Goal: Task Accomplishment & Management: Use online tool/utility

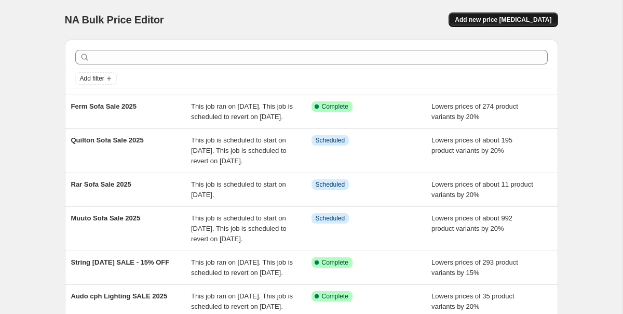
click at [526, 17] on span "Add new price [MEDICAL_DATA]" at bounding box center [503, 20] width 97 height 8
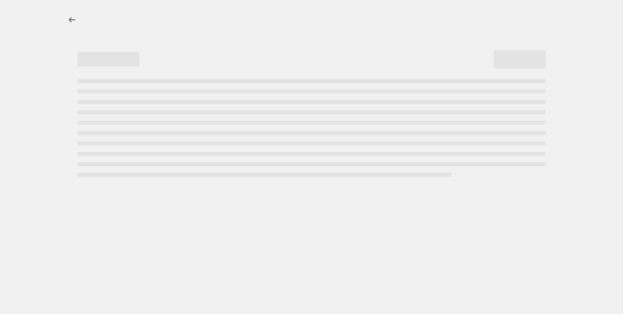
select select "percentage"
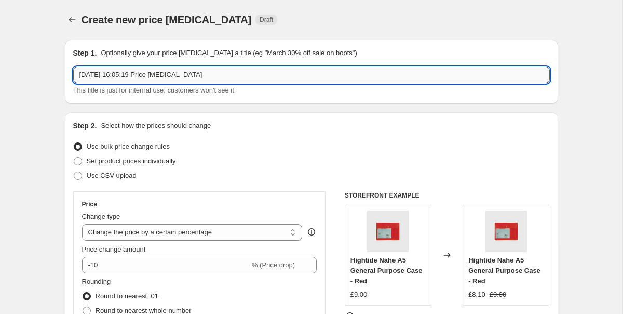
click at [120, 76] on input "[DATE] 16:05:19 Price [MEDICAL_DATA]" at bounding box center [311, 74] width 477 height 17
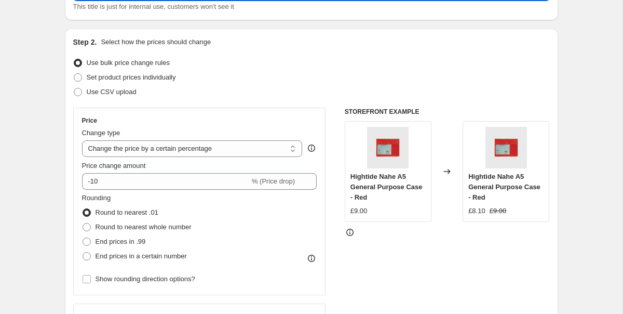
scroll to position [135, 0]
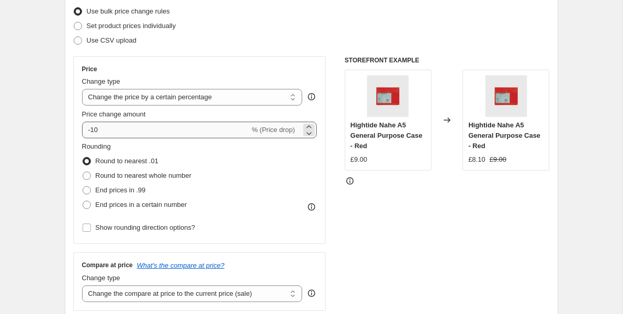
type input "Normann Copenhagen Lighting Sale"
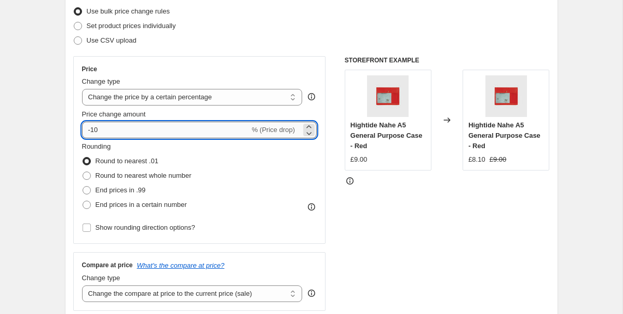
click at [111, 132] on input "-10" at bounding box center [166, 130] width 168 height 17
type input "-1"
type input "-20"
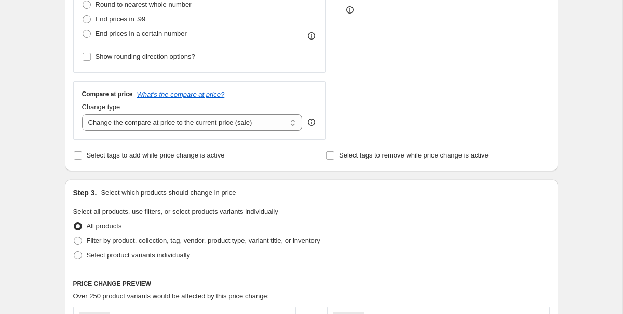
scroll to position [305, 0]
click at [146, 128] on select "Change the compare at price to the current price (sale) Change the compare at p…" at bounding box center [192, 123] width 221 height 17
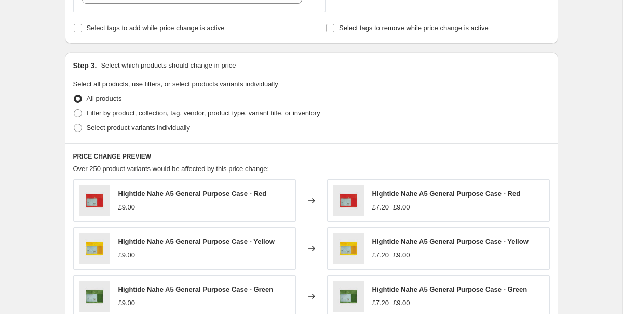
scroll to position [432, 0]
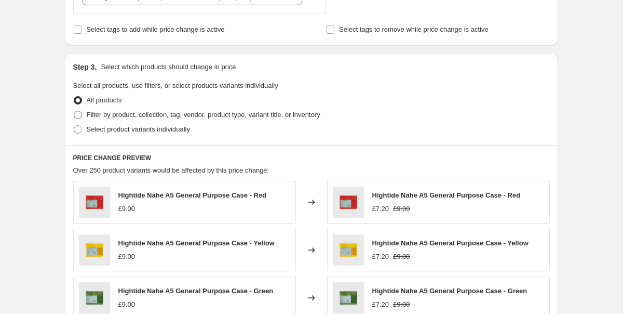
click at [75, 116] on span at bounding box center [78, 115] width 8 height 8
click at [74, 111] on input "Filter by product, collection, tag, vendor, product type, variant title, or inv…" at bounding box center [74, 111] width 1 height 1
radio input "true"
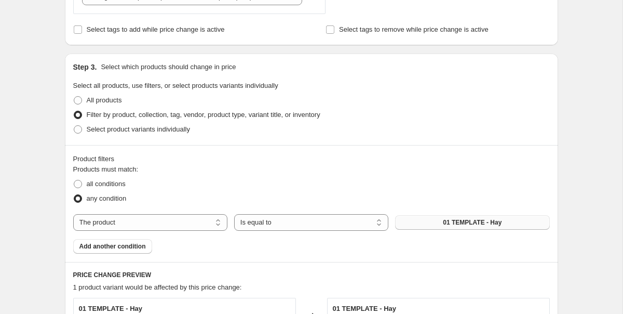
click at [427, 224] on button "01 TEMPLATE - Hay" at bounding box center [472, 222] width 154 height 15
click at [156, 217] on select "The product The product's collection The product's tag The product's vendor The…" at bounding box center [150, 222] width 154 height 17
select select "tag"
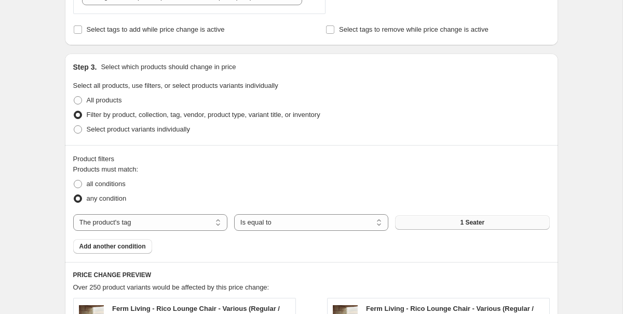
click at [480, 225] on span "1 Seater" at bounding box center [472, 222] width 24 height 8
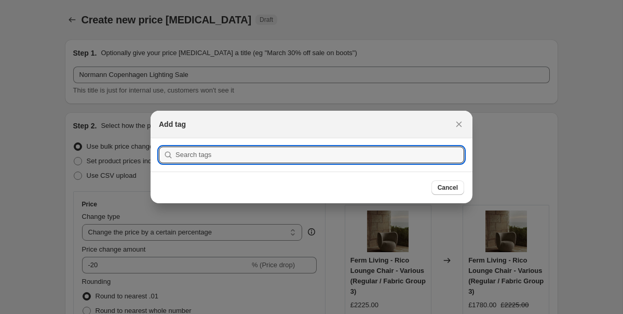
scroll to position [0, 0]
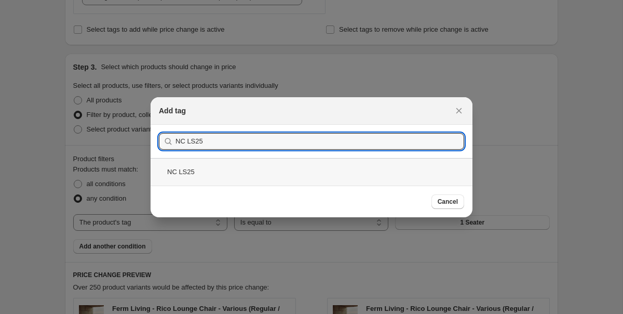
type input "NC LS25"
click at [190, 170] on div "NC LS25" at bounding box center [312, 172] width 322 height 28
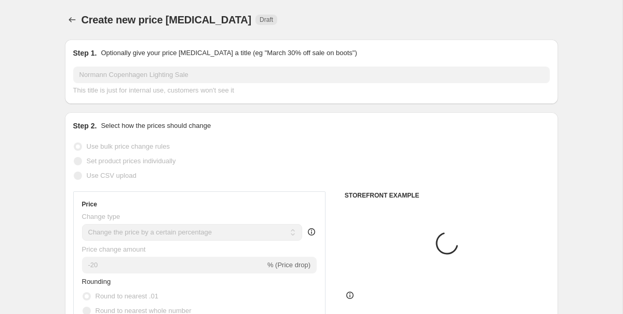
scroll to position [432, 0]
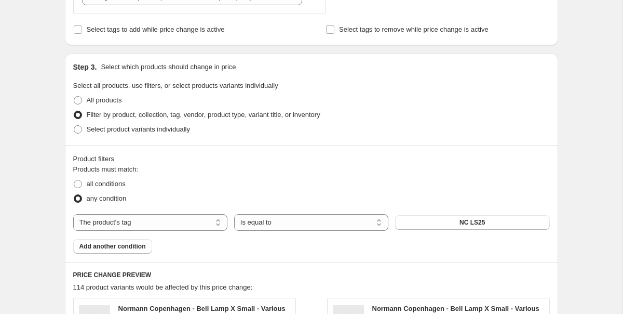
click at [33, 163] on div "Create new price [MEDICAL_DATA]. This page is ready Create new price [MEDICAL_D…" at bounding box center [311, 154] width 623 height 1172
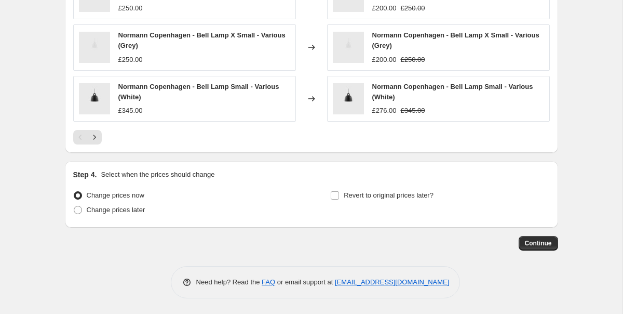
scroll to position [855, 0]
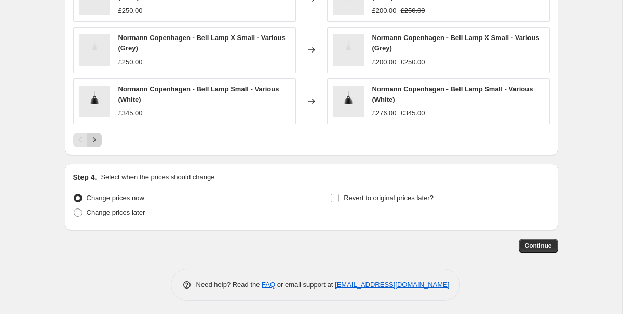
click at [96, 140] on icon "Next" at bounding box center [94, 139] width 10 height 10
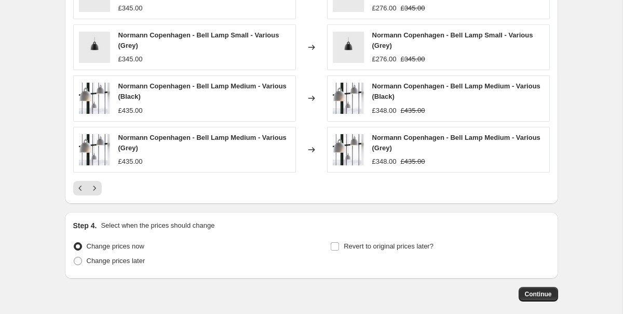
scroll to position [805, 0]
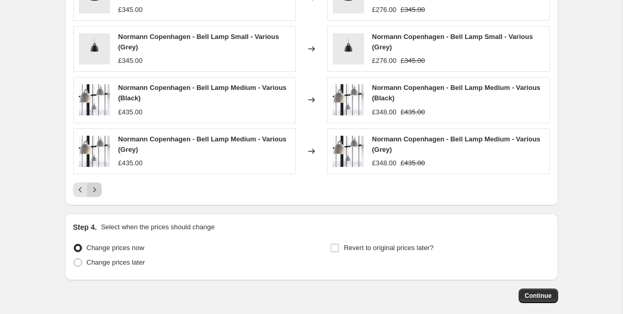
click at [90, 186] on icon "Next" at bounding box center [94, 189] width 10 height 10
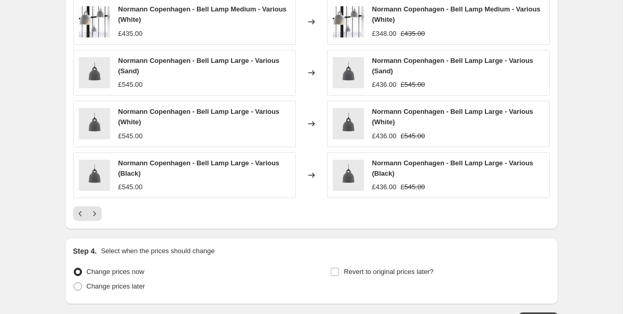
scroll to position [784, 0]
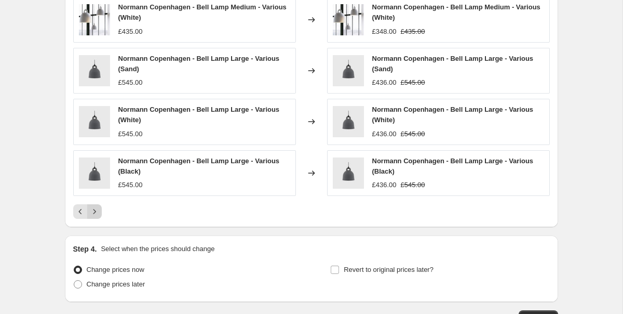
click at [95, 211] on icon "Next" at bounding box center [94, 211] width 3 height 5
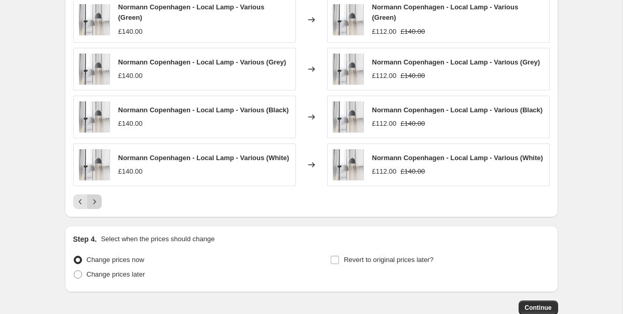
click at [99, 206] on button "Next" at bounding box center [94, 201] width 15 height 15
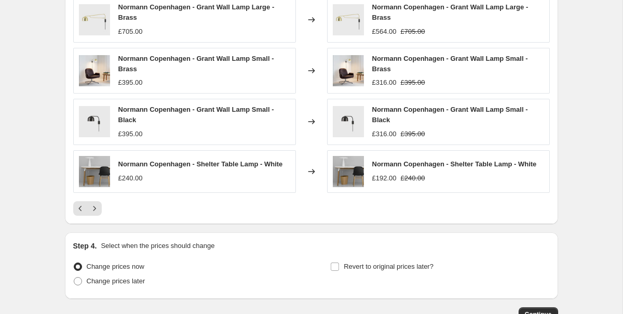
scroll to position [854, 0]
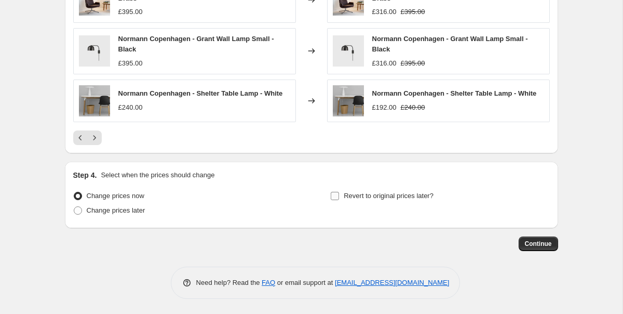
click at [335, 194] on input "Revert to original prices later?" at bounding box center [335, 196] width 8 height 8
checkbox input "true"
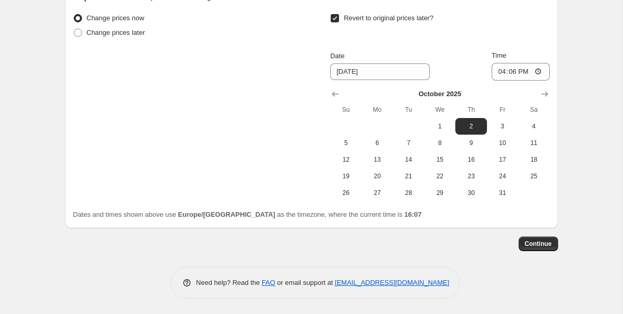
scroll to position [1030, 0]
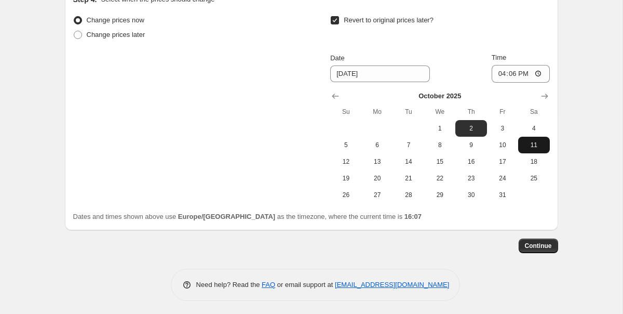
click at [530, 147] on span "11" at bounding box center [533, 145] width 23 height 8
type input "[DATE]"
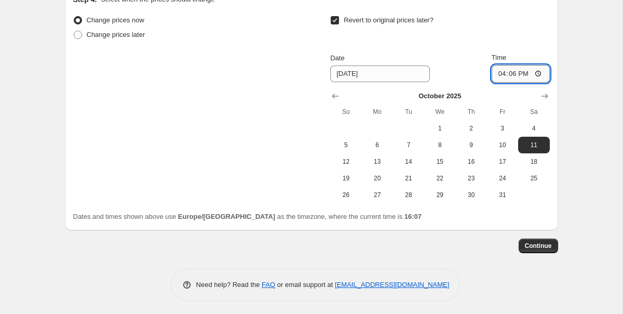
click at [524, 74] on input "16:06" at bounding box center [521, 74] width 58 height 18
click at [514, 75] on input "Time" at bounding box center [521, 74] width 58 height 18
type input "11:59"
click at [545, 245] on span "Continue" at bounding box center [538, 245] width 27 height 8
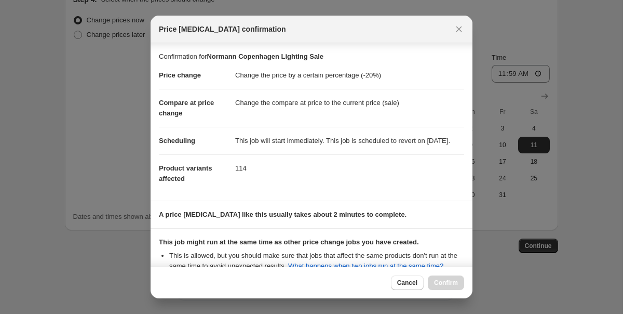
scroll to position [144, 0]
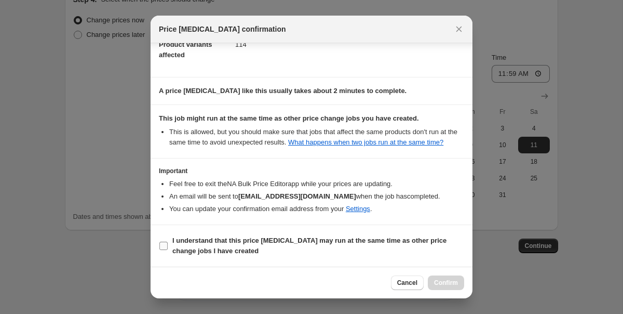
click at [164, 243] on input "I understand that this price [MEDICAL_DATA] may run at the same time as other p…" at bounding box center [163, 245] width 8 height 8
checkbox input "true"
click at [446, 278] on button "Confirm" at bounding box center [446, 282] width 36 height 15
type input "Normann Copenhagen Lighting Sale"
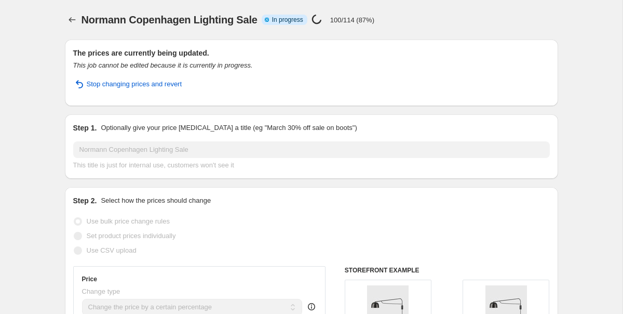
select select "percentage"
select select "tag"
